Goal: Transaction & Acquisition: Book appointment/travel/reservation

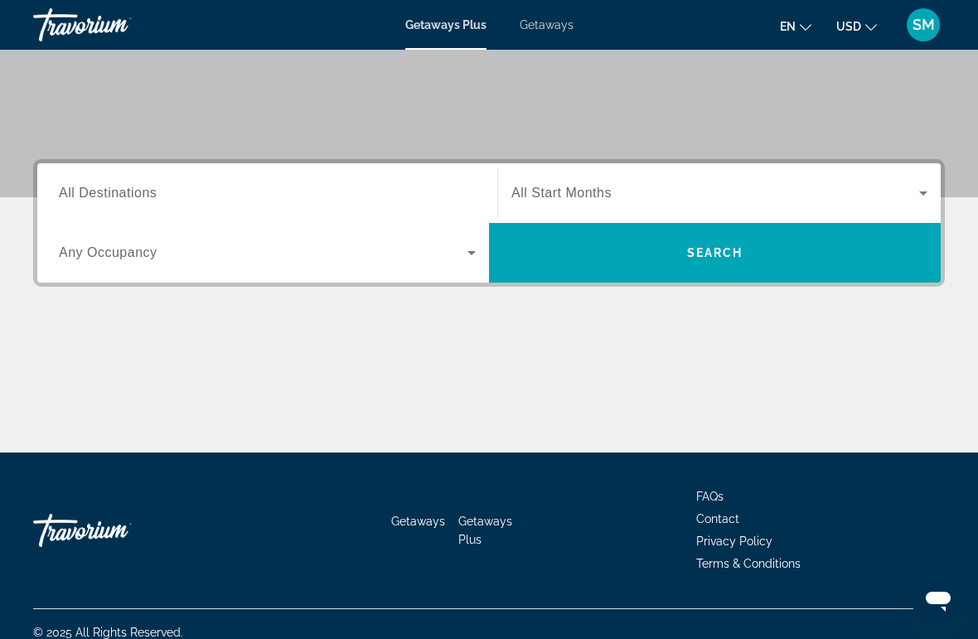
scroll to position [303, 0]
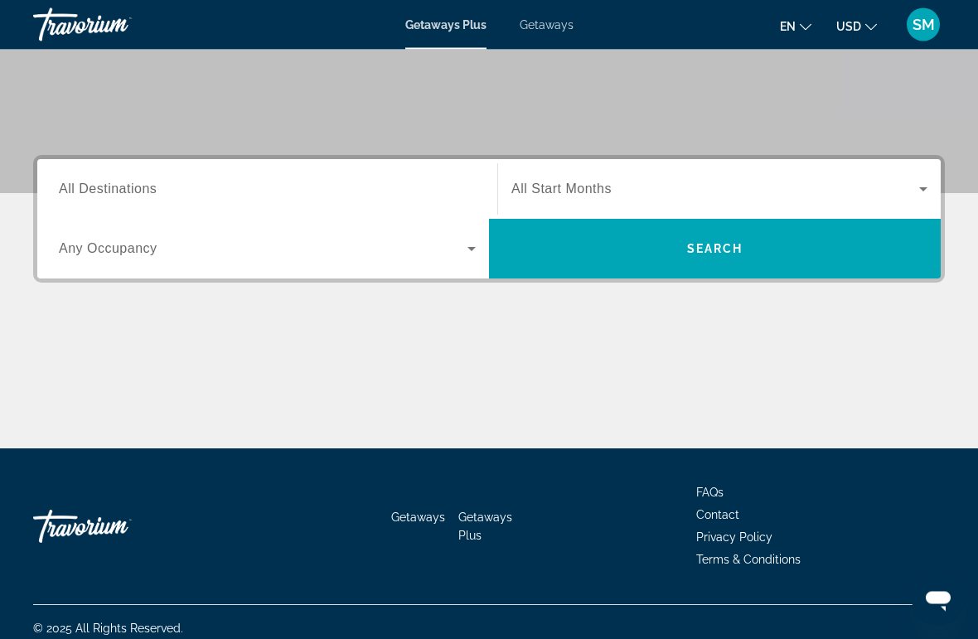
click at [229, 257] on span "Search widget" at bounding box center [263, 249] width 408 height 20
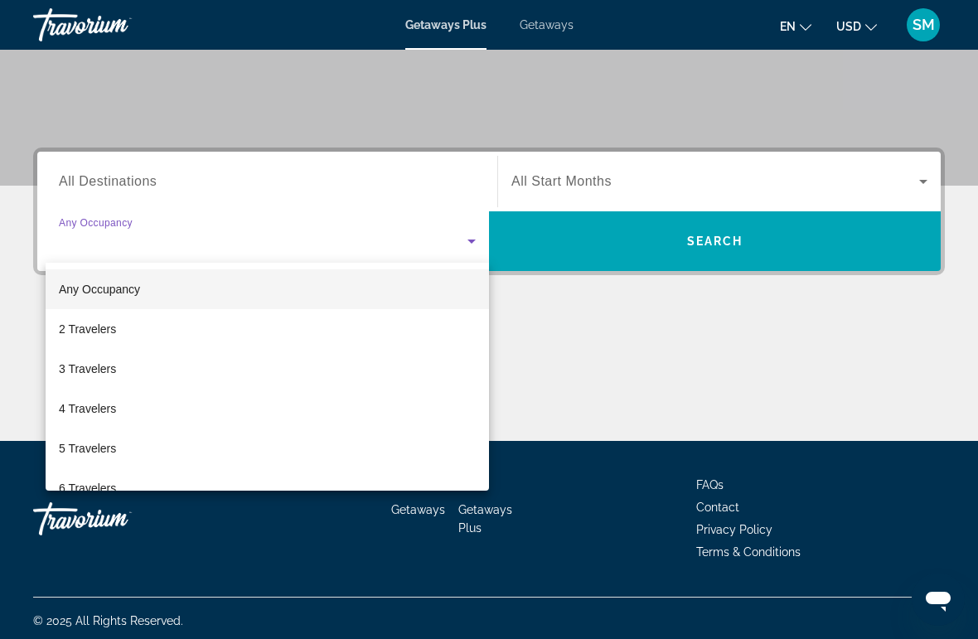
scroll to position [316, 0]
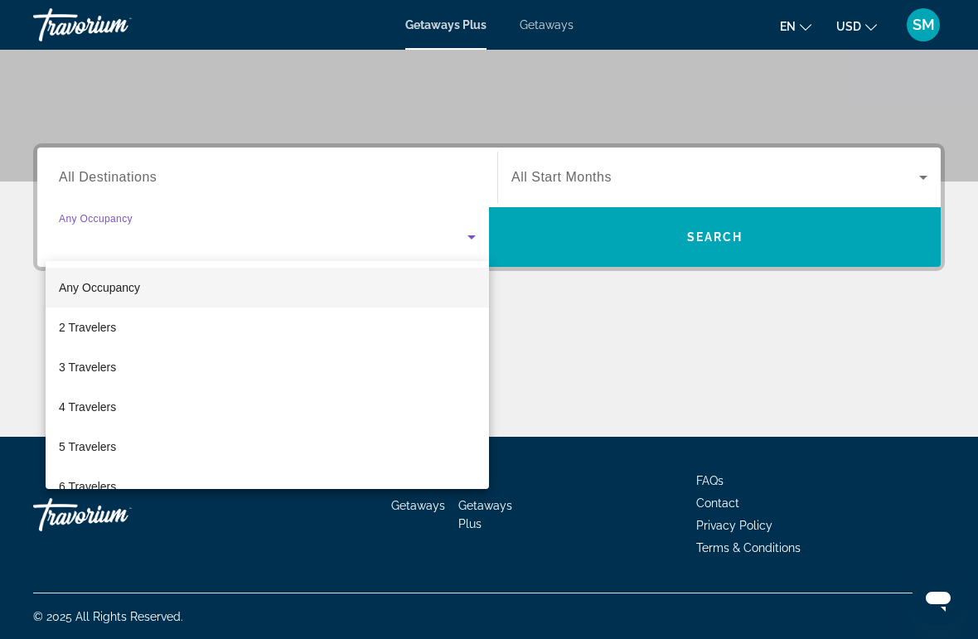
click at [669, 177] on div at bounding box center [489, 319] width 978 height 639
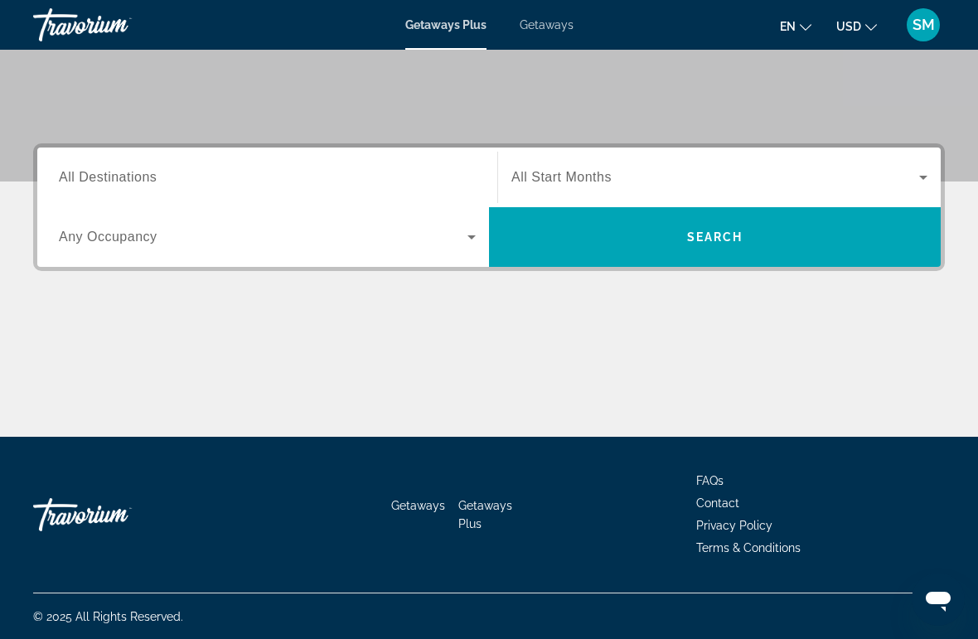
click at [659, 185] on span "Search widget" at bounding box center [715, 177] width 408 height 20
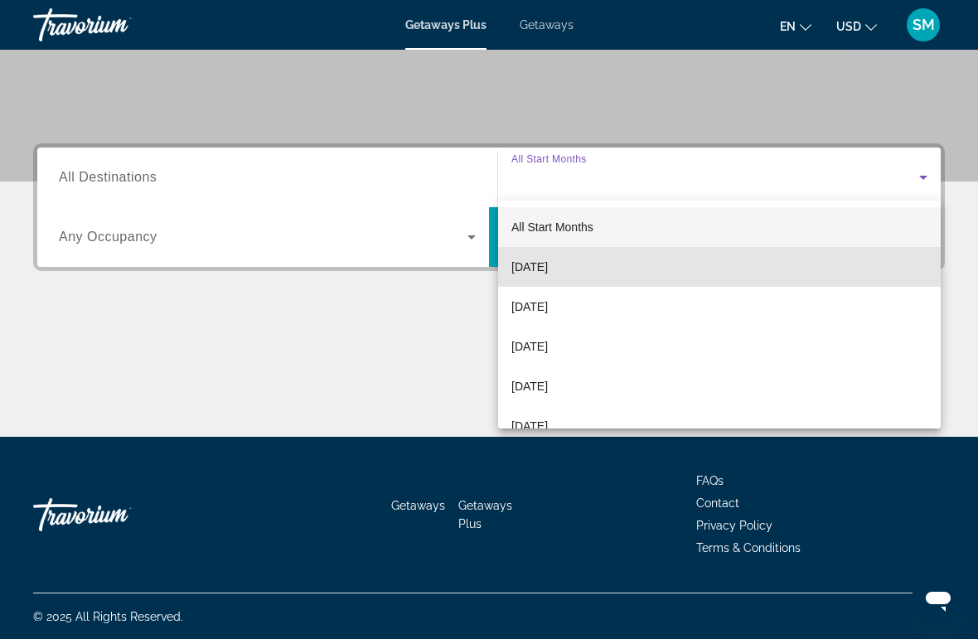
click at [548, 267] on span "[DATE]" at bounding box center [529, 267] width 36 height 20
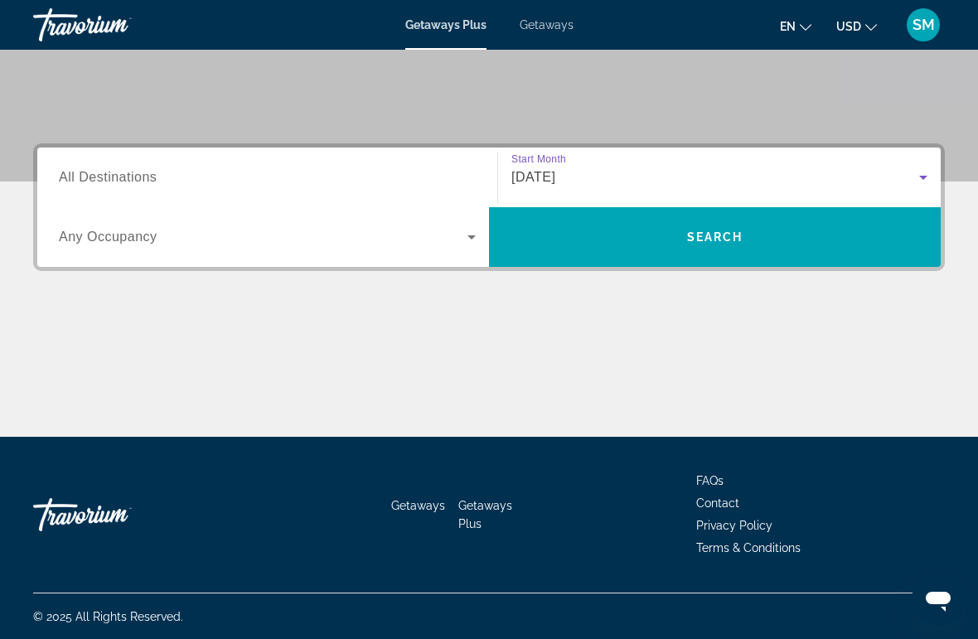
click at [735, 232] on span "Search" at bounding box center [715, 236] width 56 height 13
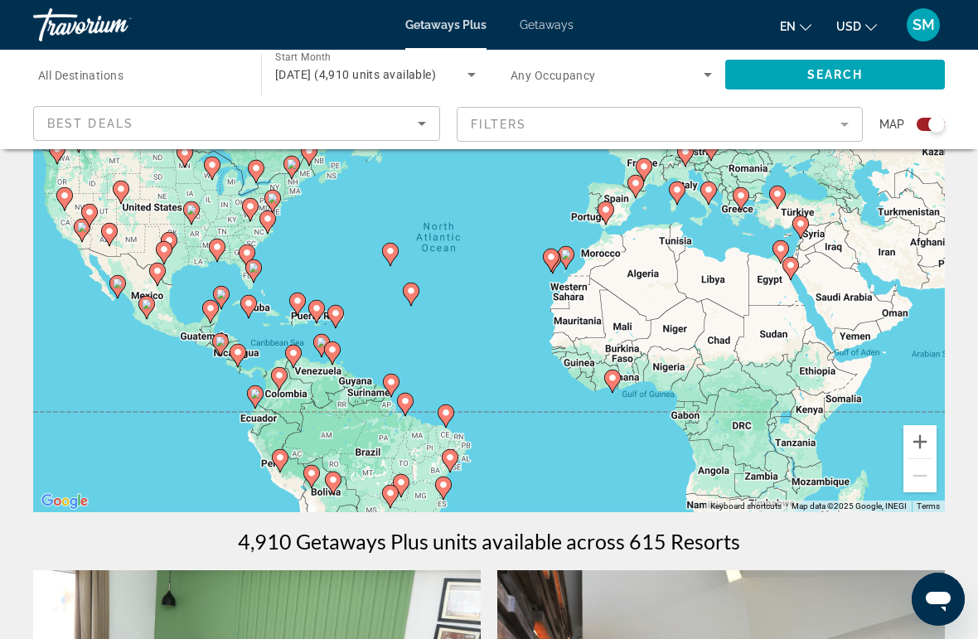
scroll to position [146, 0]
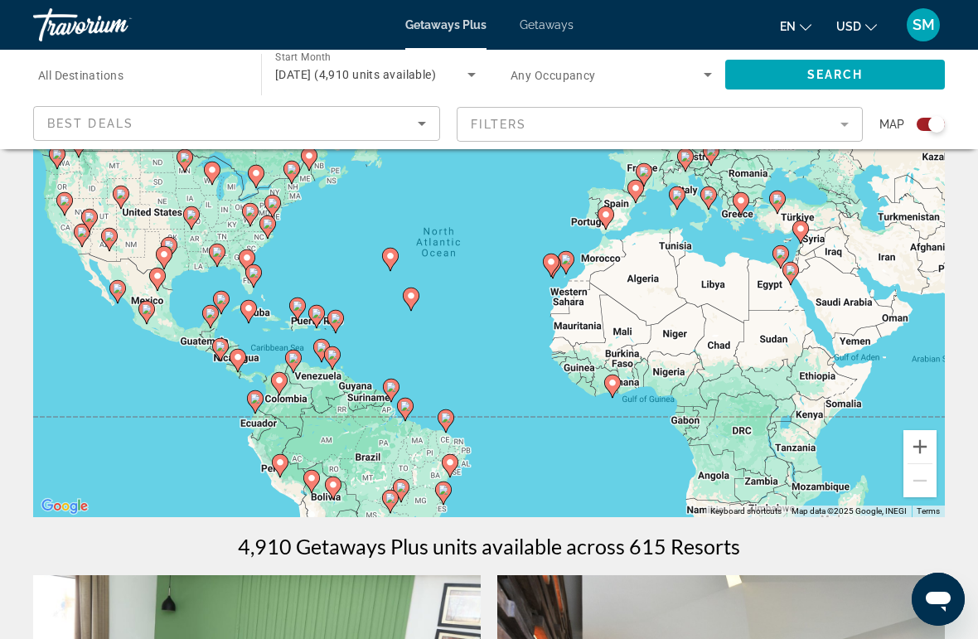
click at [428, 133] on icon "Sort by" at bounding box center [422, 124] width 20 height 20
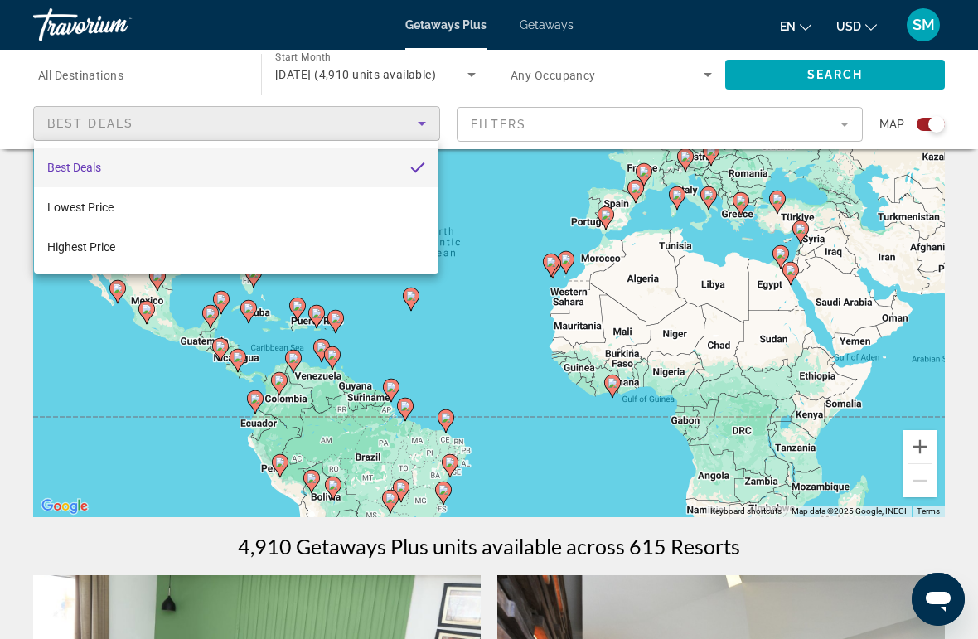
click at [428, 118] on div at bounding box center [489, 319] width 978 height 639
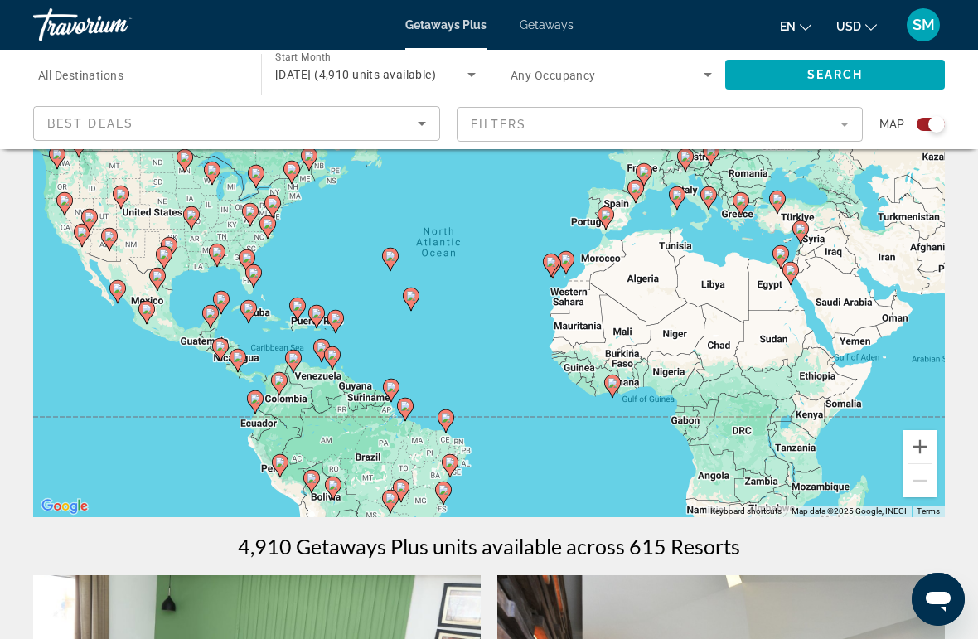
click at [431, 123] on icon "Sort by" at bounding box center [422, 124] width 20 height 20
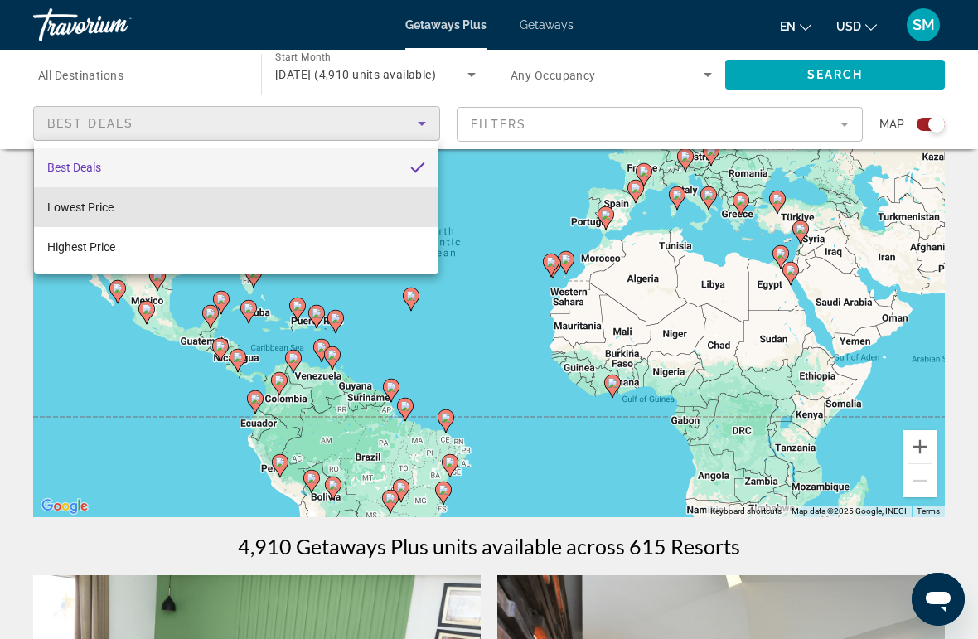
click at [201, 207] on mat-option "Lowest Price" at bounding box center [236, 207] width 404 height 40
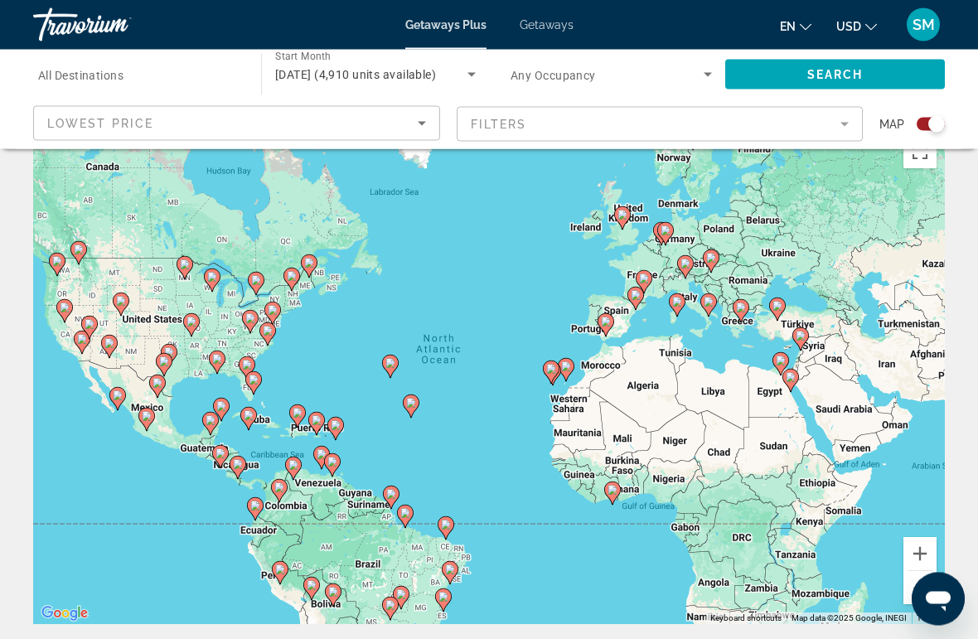
scroll to position [36, 0]
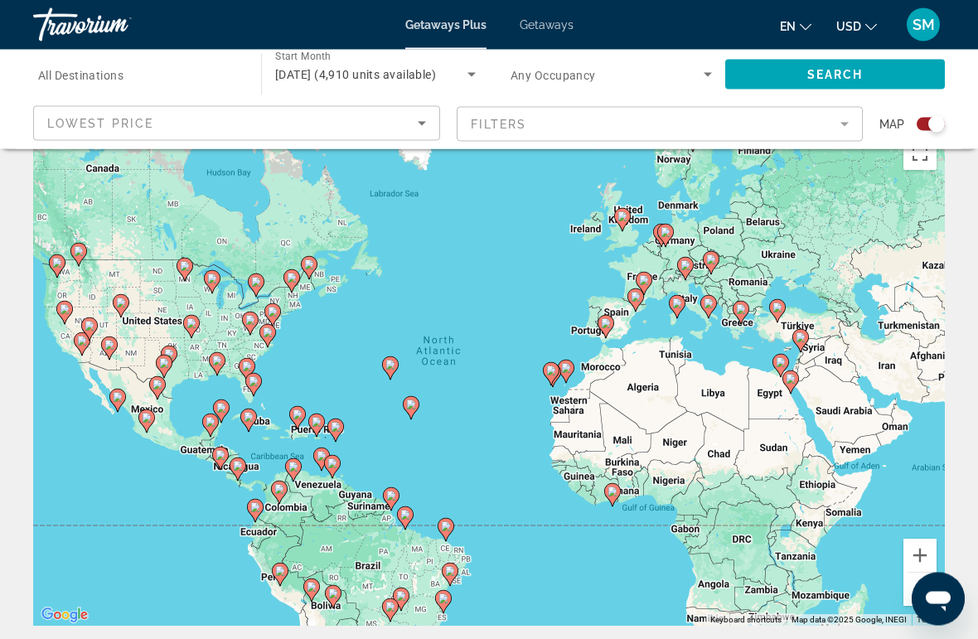
click at [174, 80] on input "Destination All Destinations" at bounding box center [138, 75] width 201 height 20
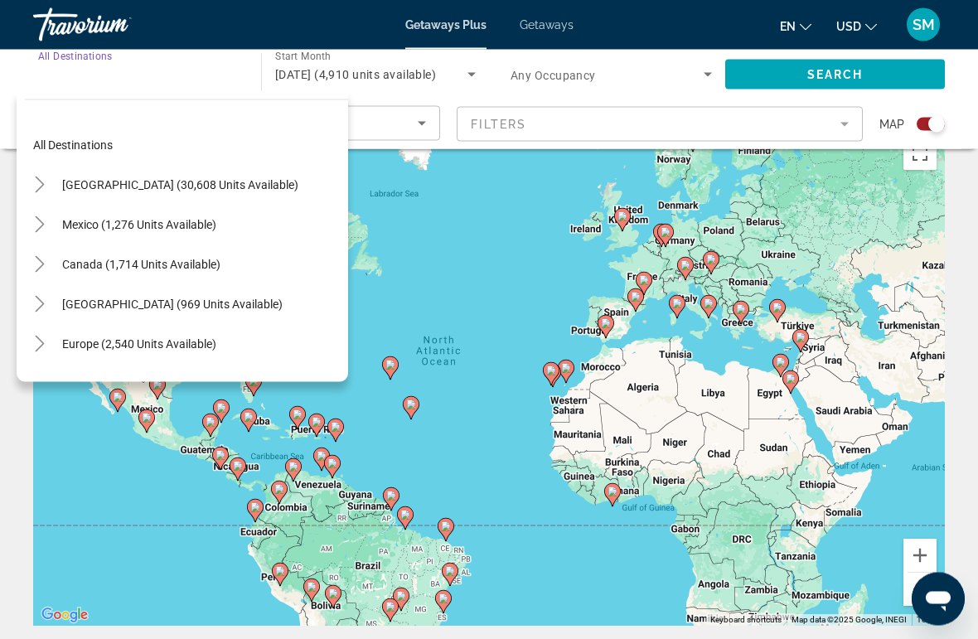
click at [201, 184] on span "[GEOGRAPHIC_DATA] (30,608 units available)" at bounding box center [180, 184] width 236 height 13
type input "**********"
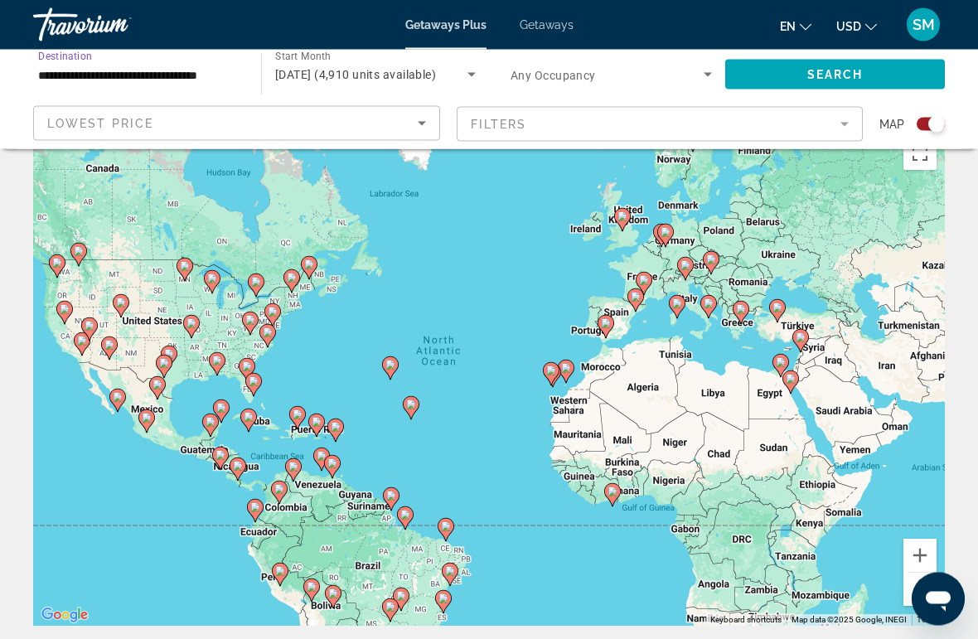
click at [842, 83] on span "Search widget" at bounding box center [835, 75] width 220 height 40
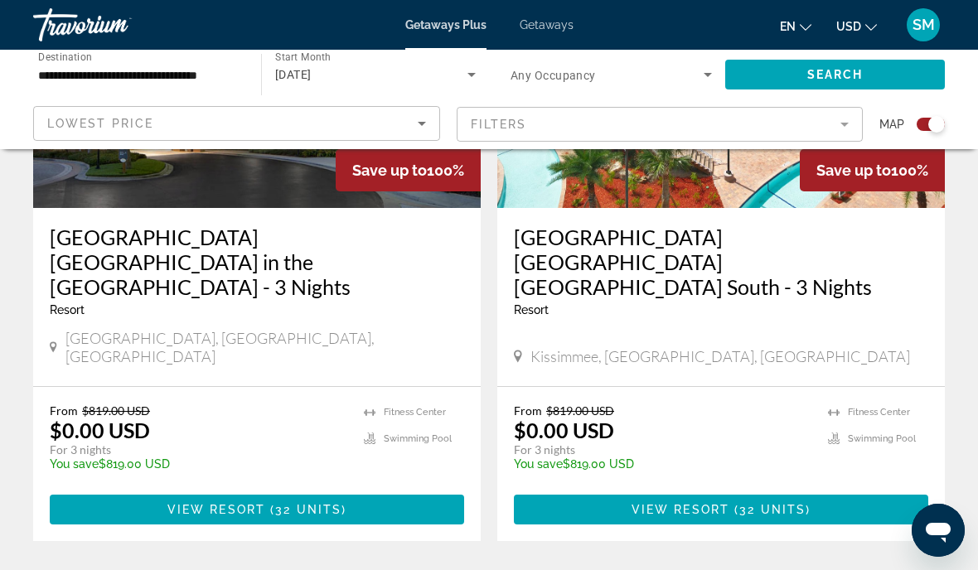
scroll to position [774, 0]
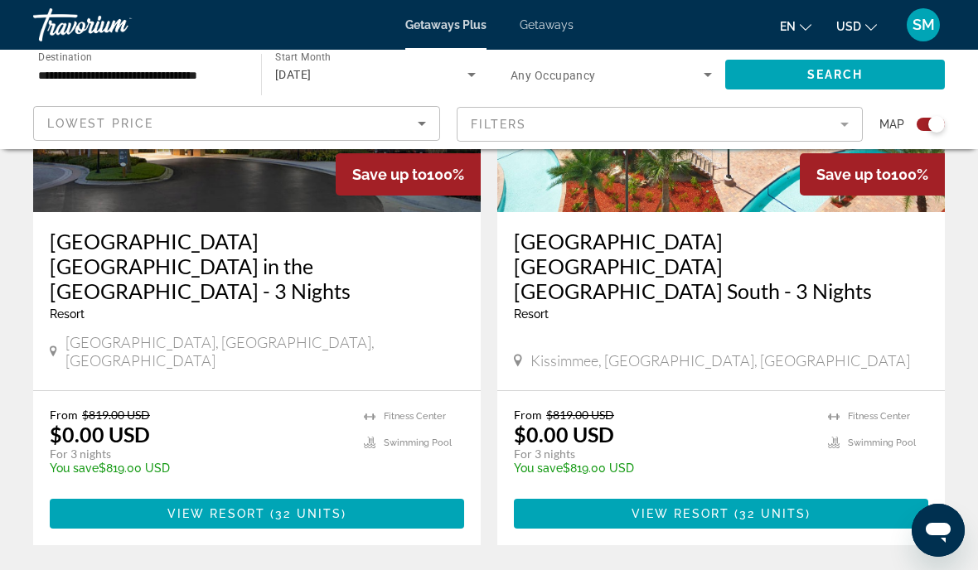
click at [273, 268] on h3 "[GEOGRAPHIC_DATA] [GEOGRAPHIC_DATA] in the [GEOGRAPHIC_DATA] - 3 Nights" at bounding box center [257, 266] width 414 height 75
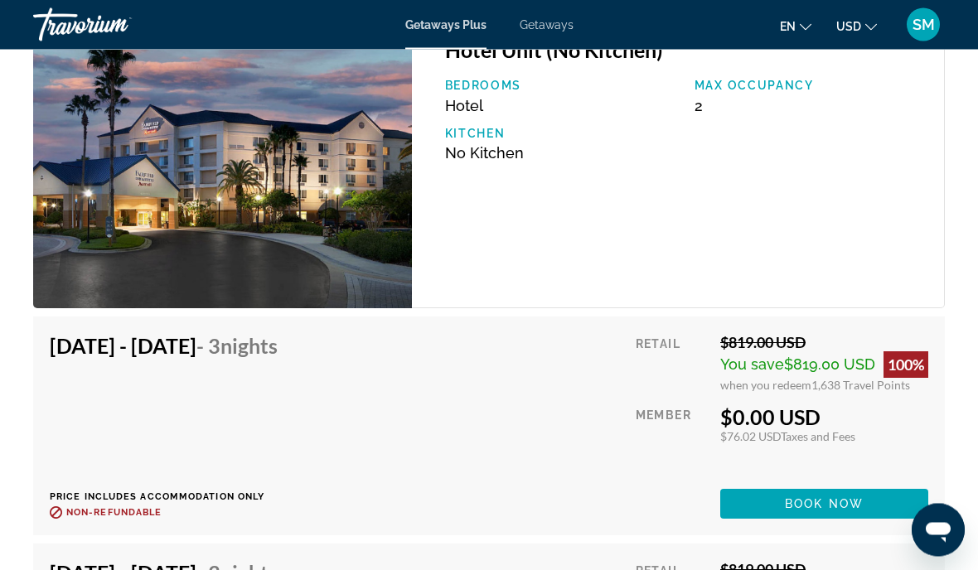
scroll to position [2843, 0]
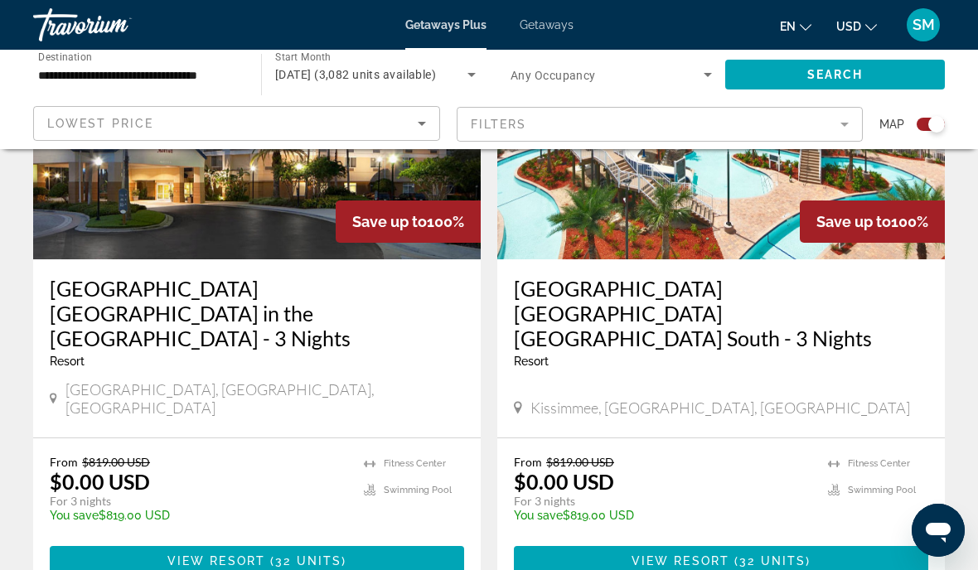
scroll to position [753, 0]
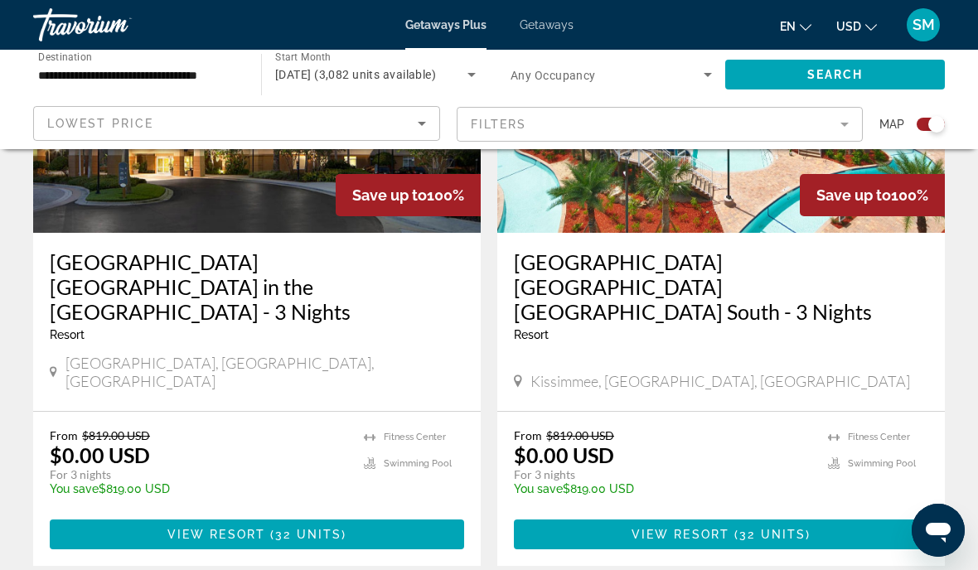
click at [428, 66] on div "[DATE] (3,082 units available)" at bounding box center [371, 75] width 192 height 20
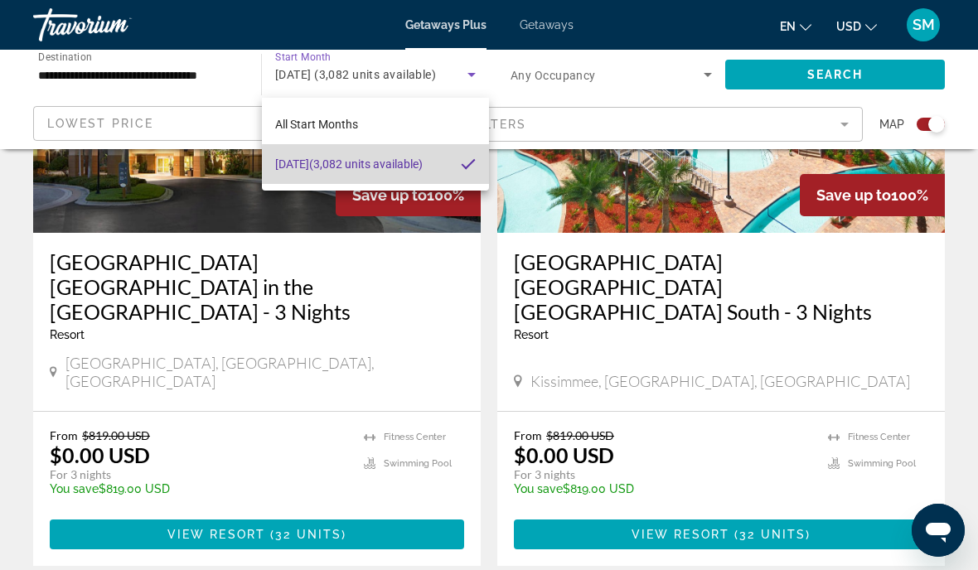
click at [403, 167] on span "[DATE] (3,082 units available)" at bounding box center [348, 164] width 147 height 20
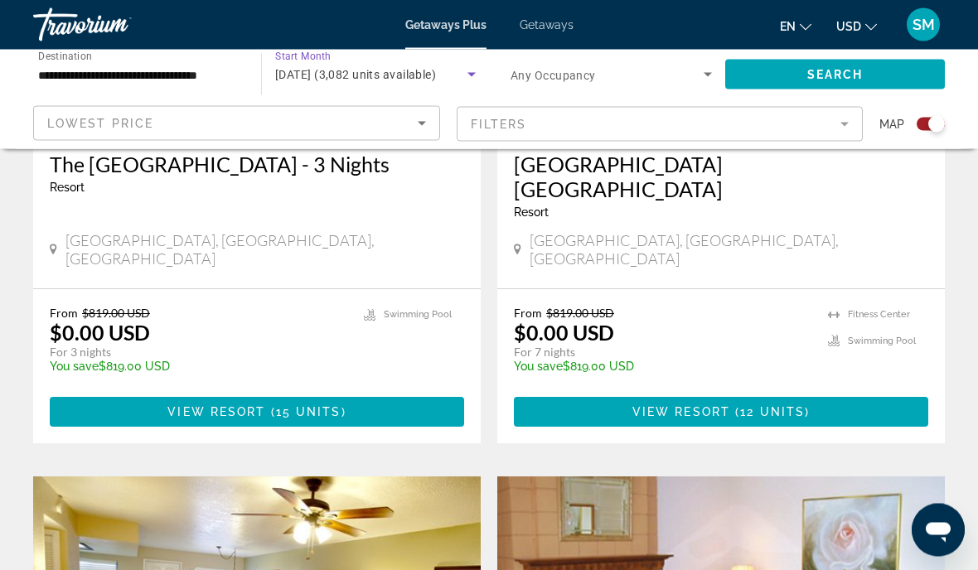
scroll to position [3182, 0]
